Goal: Task Accomplishment & Management: Manage account settings

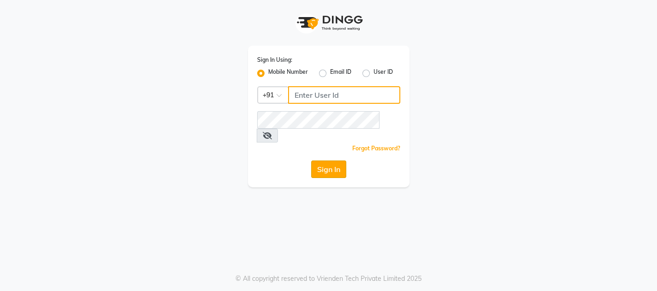
type input "9702753876"
click at [331, 161] on button "Sign In" at bounding box center [328, 170] width 35 height 18
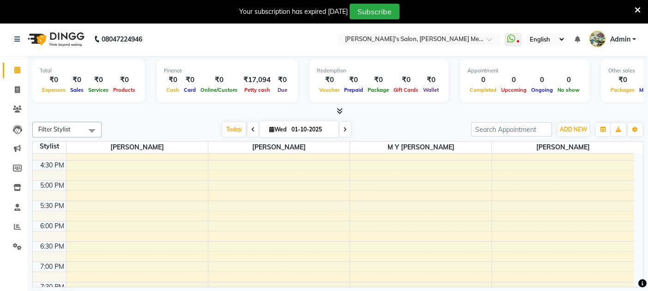
scroll to position [321, 0]
click at [368, 160] on div "8:00 AM 8:30 AM 9:00 AM 9:30 AM 10:00 AM 10:30 AM 11:00 AM 11:30 AM 12:00 PM 12…" at bounding box center [333, 137] width 601 height 609
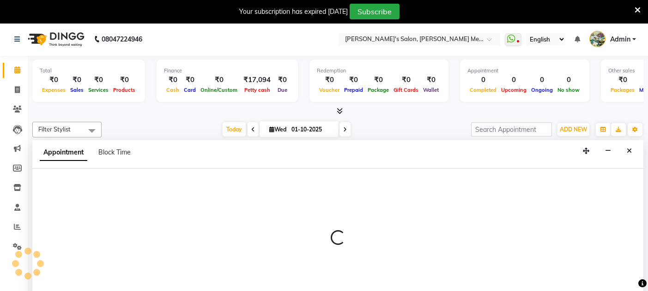
scroll to position [23, 0]
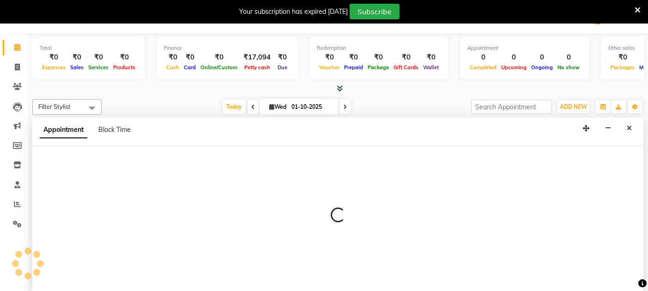
select select "7819"
select select "960"
select select "tentative"
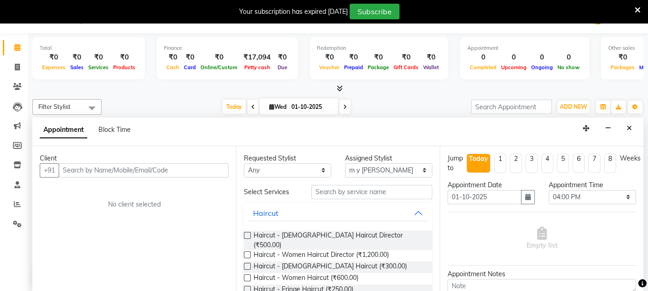
click at [246, 252] on label at bounding box center [247, 255] width 7 height 7
click at [246, 253] on input "checkbox" at bounding box center [247, 256] width 6 height 6
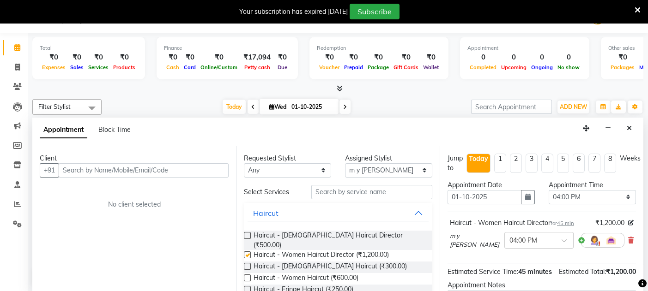
checkbox input "false"
click at [76, 166] on input "text" at bounding box center [144, 170] width 170 height 14
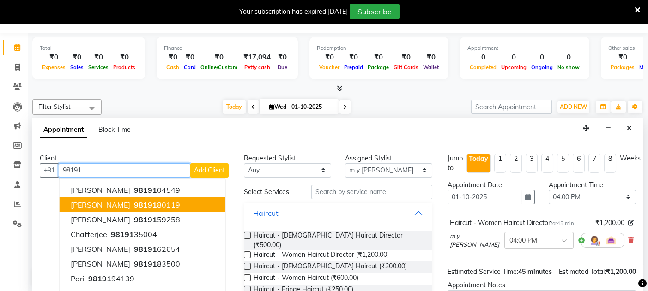
click at [108, 200] on span "vishali mohare" at bounding box center [101, 204] width 60 height 9
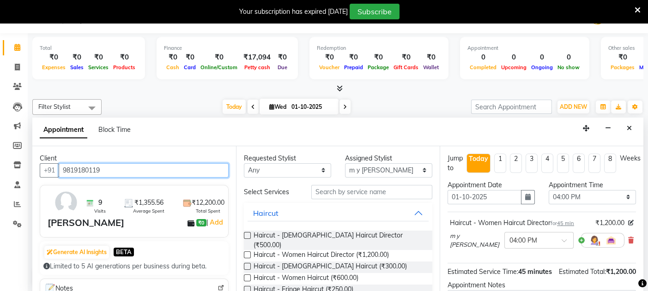
scroll to position [106, 0]
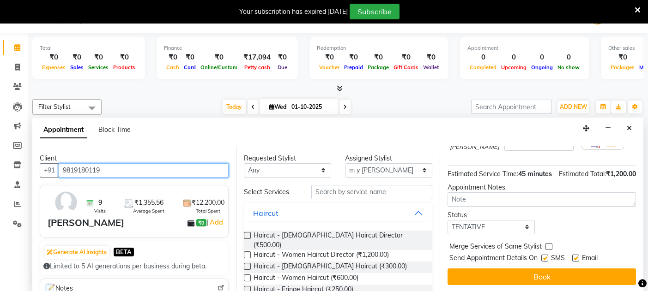
type input "9819180119"
click at [575, 255] on label at bounding box center [575, 258] width 7 height 7
click at [575, 256] on input "checkbox" at bounding box center [575, 259] width 6 height 6
checkbox input "false"
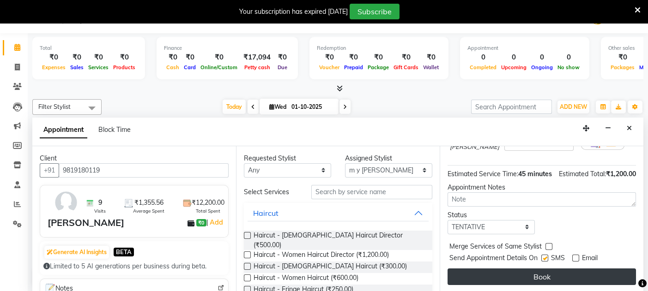
click at [538, 273] on button "Book" at bounding box center [542, 277] width 188 height 17
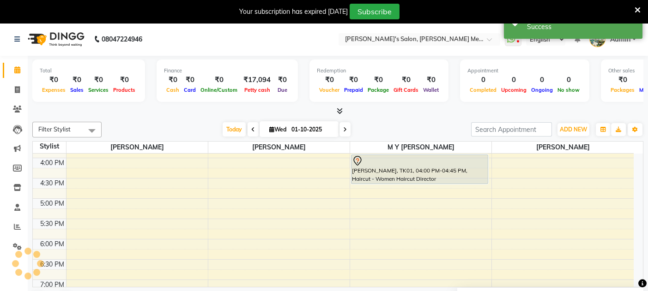
scroll to position [0, 0]
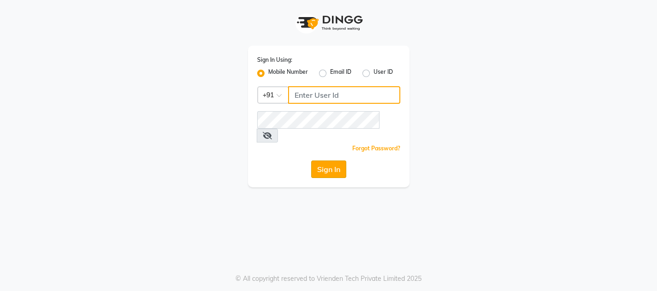
type input "9702753876"
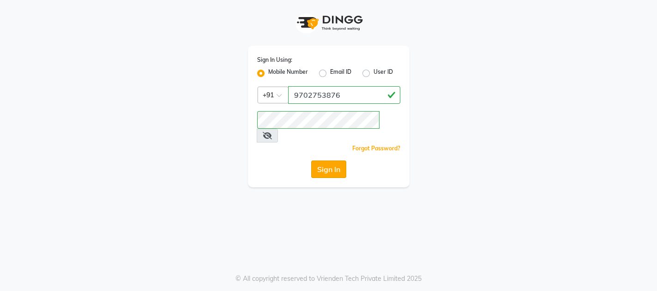
click at [322, 161] on button "Sign In" at bounding box center [328, 170] width 35 height 18
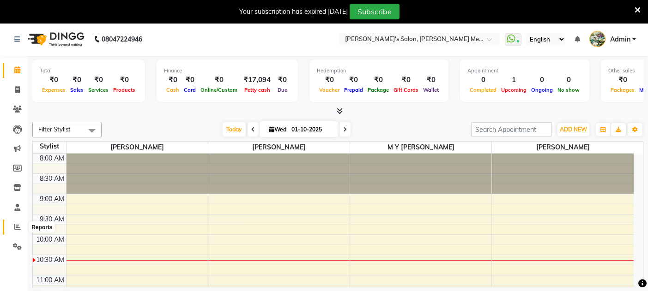
click at [16, 224] on icon at bounding box center [17, 227] width 7 height 7
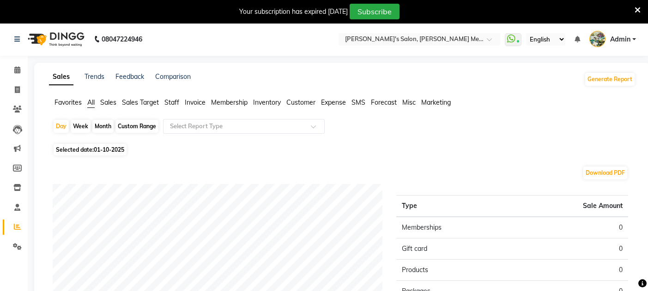
click at [108, 123] on div "Month" at bounding box center [102, 126] width 21 height 13
select select "10"
select select "2025"
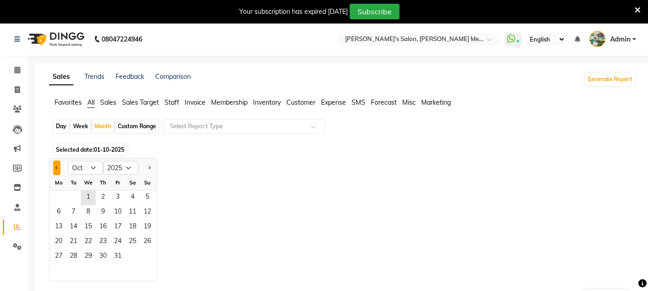
click at [54, 166] on button "Previous month" at bounding box center [56, 168] width 7 height 15
select select "9"
click at [59, 194] on span "1" at bounding box center [58, 198] width 15 height 15
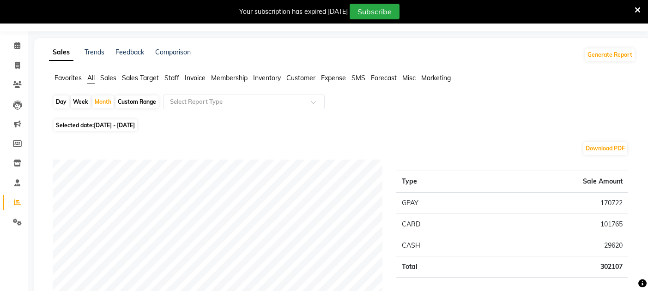
scroll to position [49, 0]
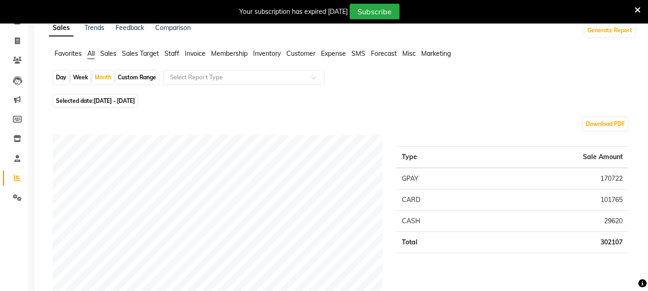
click at [637, 10] on icon at bounding box center [638, 10] width 6 height 8
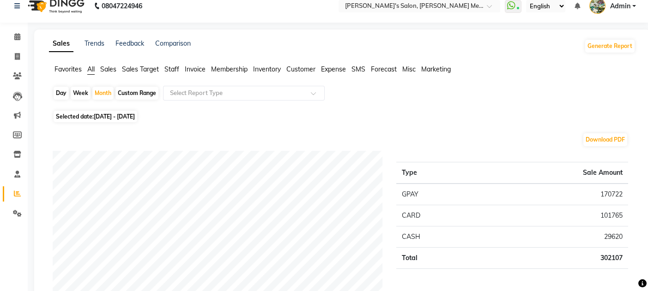
scroll to position [0, 0]
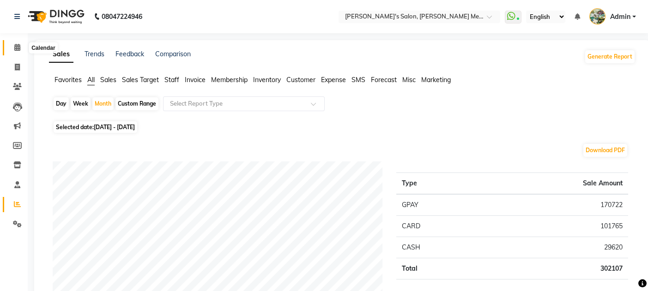
click at [18, 47] on icon at bounding box center [17, 47] width 6 height 7
